Goal: Task Accomplishment & Management: Manage account settings

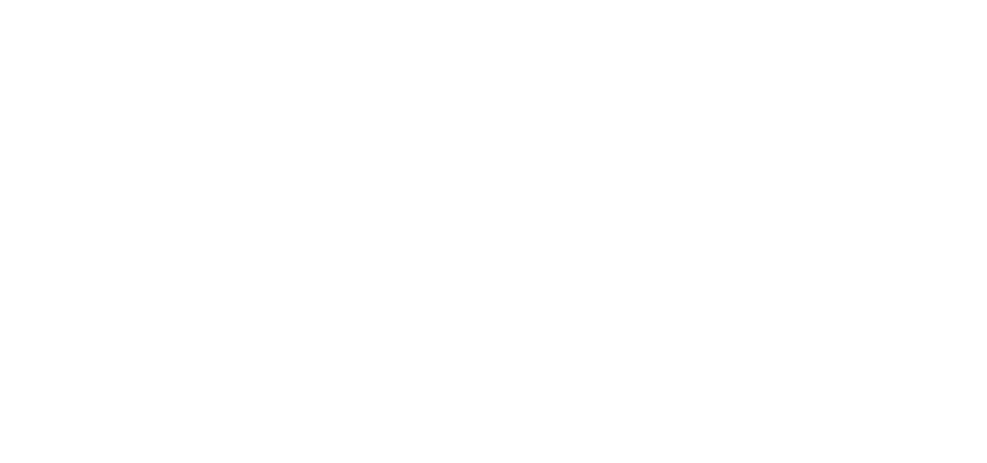
drag, startPoint x: 474, startPoint y: 114, endPoint x: 463, endPoint y: 100, distance: 18.5
click at [465, 6] on html at bounding box center [493, 3] width 987 height 6
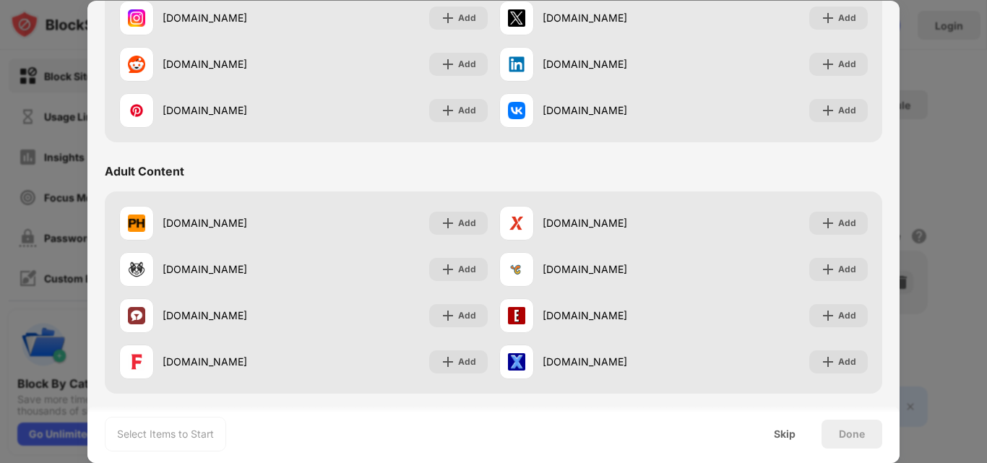
scroll to position [578, 0]
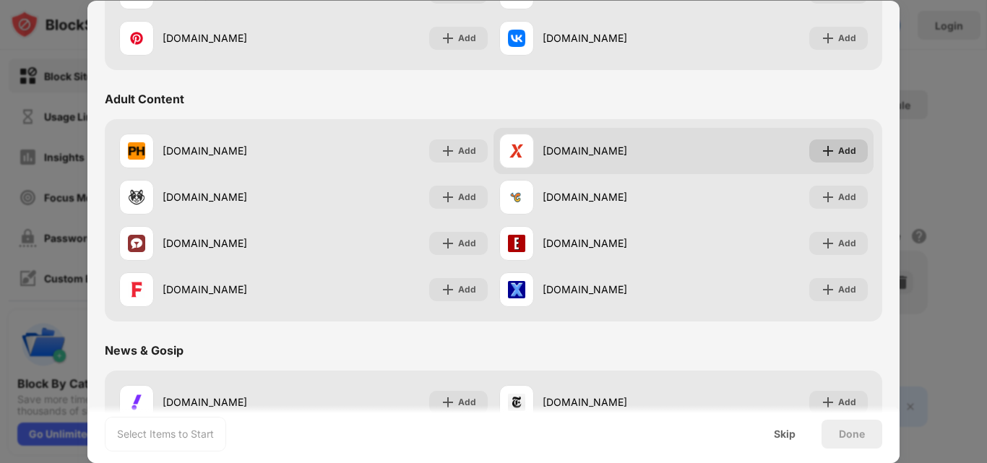
click at [824, 146] on img at bounding box center [828, 151] width 14 height 14
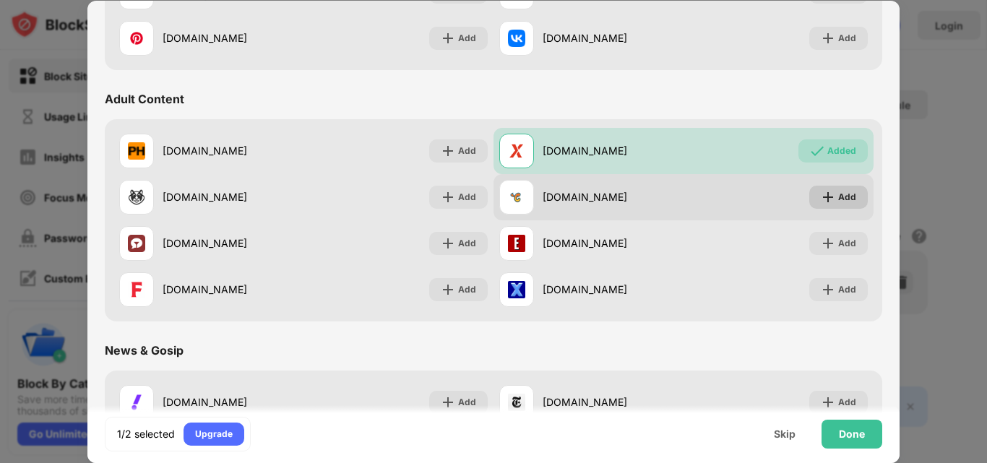
click at [838, 194] on div "Add" at bounding box center [847, 197] width 18 height 14
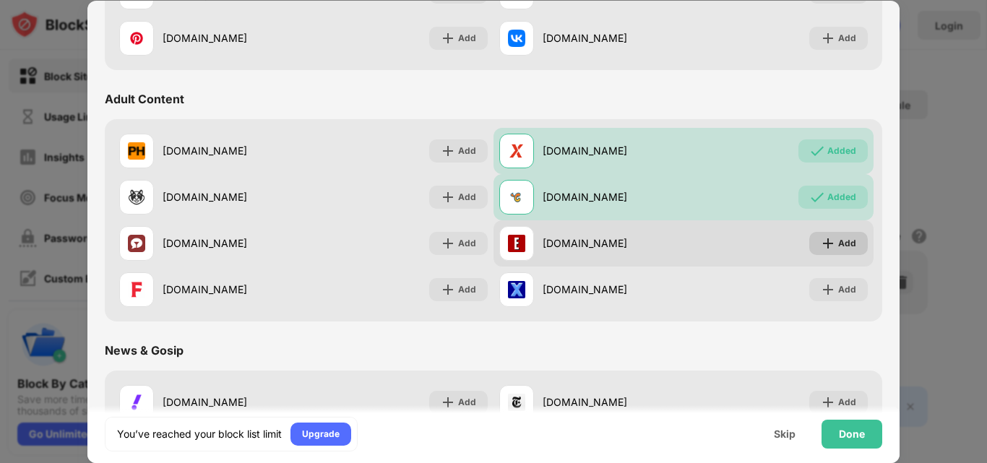
click at [838, 245] on div "Add" at bounding box center [847, 243] width 18 height 14
